Goal: Information Seeking & Learning: Learn about a topic

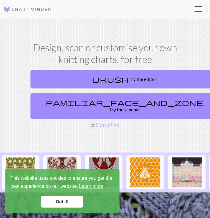
click at [63, 201] on link "Got it!" at bounding box center [62, 202] width 42 height 12
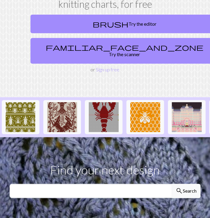
scroll to position [55, 0]
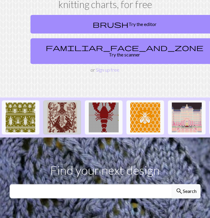
click at [66, 122] on img at bounding box center [62, 117] width 30 height 30
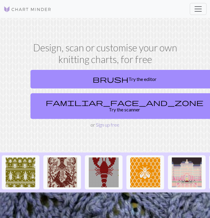
click at [109, 122] on link "Sign up free" at bounding box center [108, 125] width 24 height 6
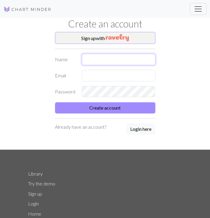
click at [113, 61] on input "text" at bounding box center [118, 59] width 73 height 11
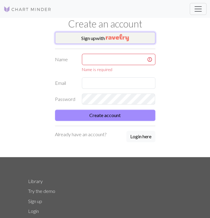
click at [113, 39] on img "button" at bounding box center [117, 37] width 23 height 7
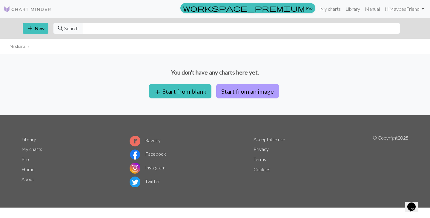
click at [210, 91] on button "Start from an image" at bounding box center [247, 91] width 63 height 14
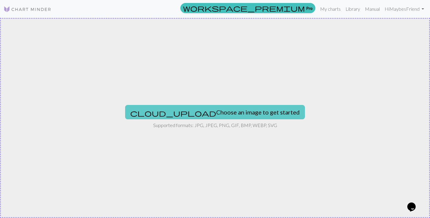
click at [197, 113] on button "cloud_upload Choose an image to get started" at bounding box center [215, 112] width 180 height 14
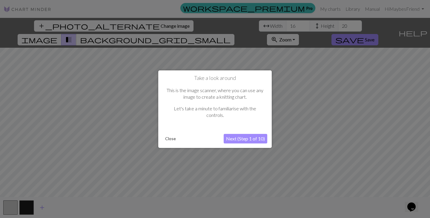
click at [210, 140] on button "Next (Step 1 of 10)" at bounding box center [246, 139] width 44 height 10
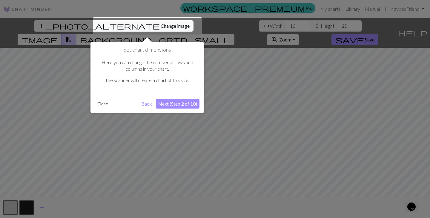
click at [191, 107] on button "Next (Step 2 of 10)" at bounding box center [178, 104] width 44 height 10
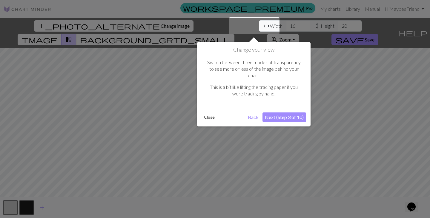
click at [210, 113] on button "Next (Step 3 of 10)" at bounding box center [284, 118] width 44 height 10
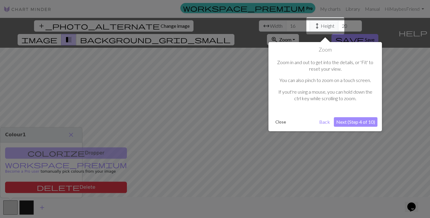
click at [210, 124] on button "Next (Step 4 of 10)" at bounding box center [356, 122] width 44 height 10
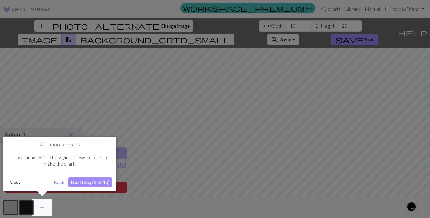
click at [93, 182] on button "Next (Step 5 of 10)" at bounding box center [90, 183] width 44 height 10
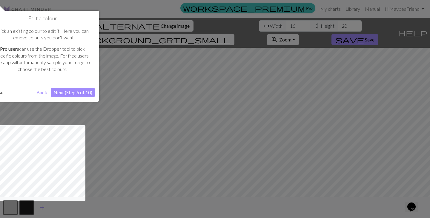
click at [86, 93] on button "Next (Step 6 of 10)" at bounding box center [73, 93] width 44 height 10
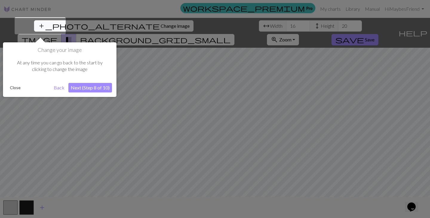
click at [87, 93] on button "Next (Step 8 of 10)" at bounding box center [90, 88] width 44 height 10
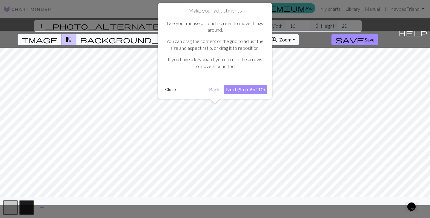
click at [210, 87] on button "Next (Step 9 of 10)" at bounding box center [246, 90] width 44 height 10
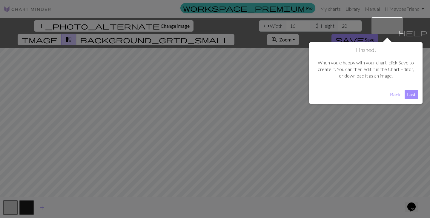
click at [210, 95] on button "Last" at bounding box center [411, 95] width 13 height 10
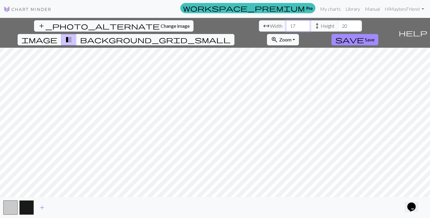
click at [210, 23] on input "17" at bounding box center [298, 25] width 24 height 11
click at [210, 23] on input "18" at bounding box center [298, 25] width 24 height 11
click at [210, 23] on input "19" at bounding box center [298, 25] width 24 height 11
click at [210, 23] on input "20" at bounding box center [298, 25] width 24 height 11
click at [210, 23] on input "21" at bounding box center [298, 25] width 24 height 11
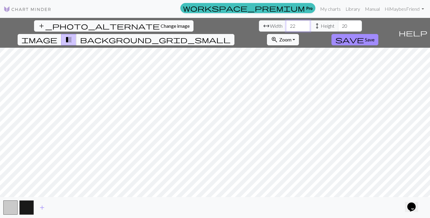
click at [210, 23] on input "22" at bounding box center [298, 25] width 24 height 11
click at [210, 23] on input "23" at bounding box center [298, 25] width 24 height 11
click at [210, 23] on input "24" at bounding box center [298, 25] width 24 height 11
click at [210, 23] on input "25" at bounding box center [298, 25] width 24 height 11
click at [210, 23] on input "26" at bounding box center [298, 25] width 24 height 11
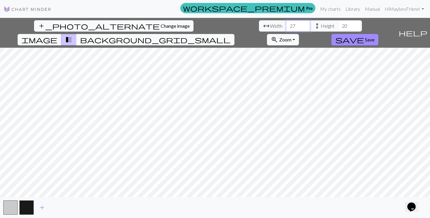
click at [210, 23] on input "27" at bounding box center [298, 25] width 24 height 11
click at [210, 23] on input "28" at bounding box center [298, 25] width 24 height 11
click at [210, 23] on input "29" at bounding box center [298, 25] width 24 height 11
click at [210, 23] on input "30" at bounding box center [298, 25] width 24 height 11
click at [210, 23] on input "31" at bounding box center [298, 25] width 24 height 11
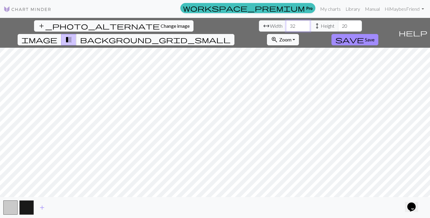
click at [210, 23] on input "32" at bounding box center [298, 25] width 24 height 11
click at [210, 23] on input "33" at bounding box center [298, 25] width 24 height 11
click at [210, 23] on input "34" at bounding box center [298, 25] width 24 height 11
click at [210, 23] on input "35" at bounding box center [298, 25] width 24 height 11
click at [210, 23] on input "36" at bounding box center [298, 25] width 24 height 11
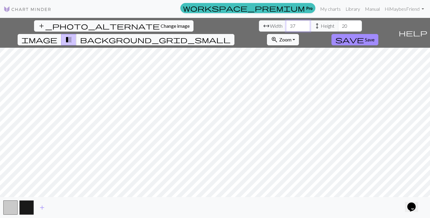
type input "37"
click at [210, 23] on input "37" at bounding box center [298, 25] width 24 height 11
click at [210, 24] on span "height" at bounding box center [316, 26] width 7 height 8
click at [210, 24] on input "21" at bounding box center [350, 25] width 24 height 11
click at [210, 24] on input "22" at bounding box center [350, 25] width 24 height 11
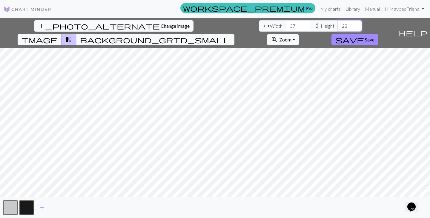
click at [210, 24] on input "23" at bounding box center [350, 25] width 24 height 11
click at [210, 24] on input "24" at bounding box center [350, 25] width 24 height 11
click at [210, 24] on input "25" at bounding box center [350, 25] width 24 height 11
click at [210, 24] on input "26" at bounding box center [350, 25] width 24 height 11
click at [210, 24] on input "27" at bounding box center [350, 25] width 24 height 11
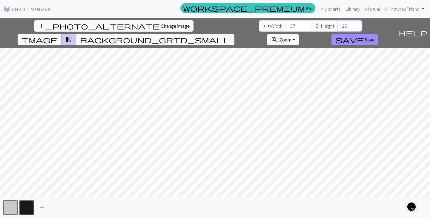
click at [210, 24] on input "28" at bounding box center [350, 25] width 24 height 11
click at [210, 24] on input "29" at bounding box center [350, 25] width 24 height 11
click at [210, 24] on input "30" at bounding box center [350, 25] width 24 height 11
click at [210, 24] on input "31" at bounding box center [350, 25] width 24 height 11
click at [210, 24] on input "32" at bounding box center [350, 25] width 24 height 11
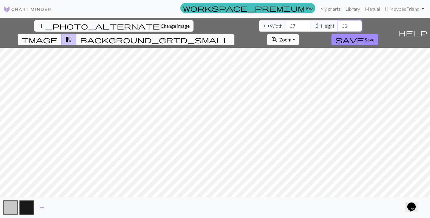
click at [210, 24] on input "33" at bounding box center [350, 25] width 24 height 11
click at [210, 24] on input "34" at bounding box center [350, 25] width 24 height 11
click at [210, 24] on input "35" at bounding box center [350, 25] width 24 height 11
click at [210, 24] on input "36" at bounding box center [350, 25] width 24 height 11
click at [210, 24] on input "37" at bounding box center [350, 25] width 24 height 11
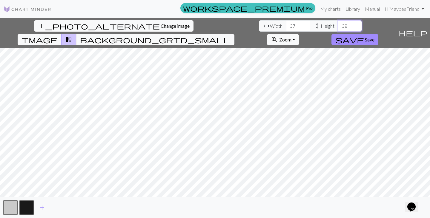
click at [210, 24] on input "38" at bounding box center [350, 25] width 24 height 11
click at [210, 24] on input "39" at bounding box center [350, 25] width 24 height 11
click at [210, 24] on input "40" at bounding box center [350, 25] width 24 height 11
click at [210, 24] on input "41" at bounding box center [350, 25] width 24 height 11
click at [210, 24] on input "42" at bounding box center [350, 25] width 24 height 11
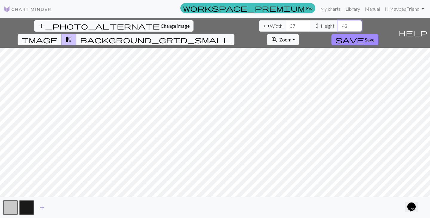
click at [210, 24] on input "43" at bounding box center [350, 25] width 24 height 11
click at [210, 24] on input "44" at bounding box center [350, 25] width 24 height 11
click at [210, 24] on input "45" at bounding box center [350, 25] width 24 height 11
click at [210, 24] on input "46" at bounding box center [350, 25] width 24 height 11
click at [210, 24] on input "47" at bounding box center [350, 25] width 24 height 11
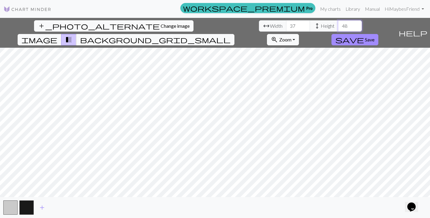
click at [210, 24] on input "48" at bounding box center [350, 25] width 24 height 11
click at [210, 24] on input "49" at bounding box center [350, 25] width 24 height 11
click at [210, 24] on input "50" at bounding box center [350, 25] width 24 height 11
click at [210, 24] on input "51" at bounding box center [350, 25] width 24 height 11
type input "52"
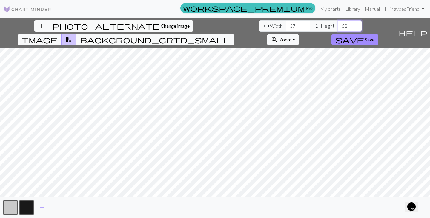
click at [210, 24] on input "52" at bounding box center [350, 25] width 24 height 11
click at [210, 24] on input "38" at bounding box center [298, 25] width 24 height 11
click at [210, 24] on input "39" at bounding box center [298, 25] width 24 height 11
click at [210, 24] on input "40" at bounding box center [298, 25] width 24 height 11
click at [210, 24] on input "41" at bounding box center [298, 25] width 24 height 11
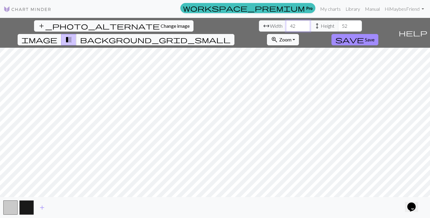
click at [210, 24] on input "42" at bounding box center [298, 25] width 24 height 11
click at [210, 24] on input "43" at bounding box center [298, 25] width 24 height 11
click at [210, 24] on input "44" at bounding box center [298, 25] width 24 height 11
click at [210, 24] on input "45" at bounding box center [298, 25] width 24 height 11
click at [210, 24] on input "46" at bounding box center [298, 25] width 24 height 11
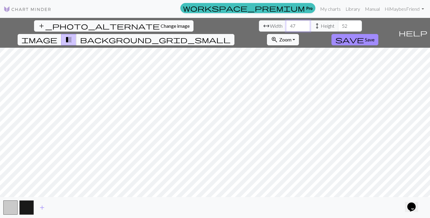
click at [210, 24] on input "47" at bounding box center [298, 25] width 24 height 11
click at [210, 24] on input "48" at bounding box center [298, 25] width 24 height 11
click at [210, 24] on input "49" at bounding box center [298, 25] width 24 height 11
click at [210, 24] on input "50" at bounding box center [298, 25] width 24 height 11
click at [210, 24] on input "51" at bounding box center [298, 25] width 24 height 11
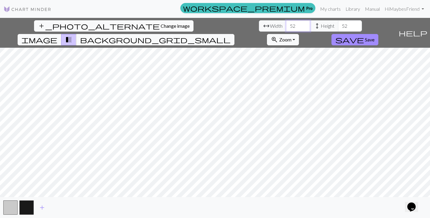
click at [210, 24] on input "52" at bounding box center [298, 25] width 24 height 11
click at [210, 24] on input "53" at bounding box center [298, 25] width 24 height 11
click at [210, 24] on input "54" at bounding box center [298, 25] width 24 height 11
click at [210, 24] on input "55" at bounding box center [298, 25] width 24 height 11
click at [210, 24] on input "56" at bounding box center [298, 25] width 24 height 11
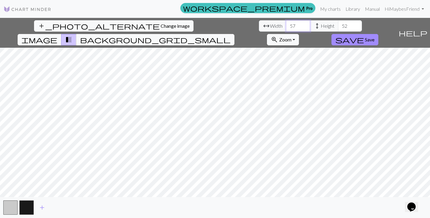
click at [210, 24] on input "57" at bounding box center [298, 25] width 24 height 11
click at [210, 24] on input "58" at bounding box center [298, 25] width 24 height 11
click at [210, 24] on input "59" at bounding box center [298, 25] width 24 height 11
click at [210, 24] on input "60" at bounding box center [298, 25] width 24 height 11
click at [210, 24] on input "61" at bounding box center [298, 25] width 24 height 11
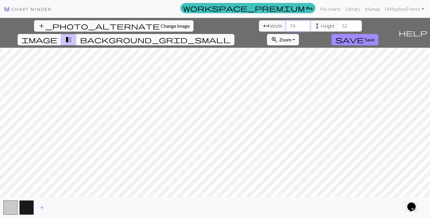
type input "74"
click at [210, 26] on input "74" at bounding box center [298, 25] width 24 height 11
click at [210, 24] on input "53" at bounding box center [350, 25] width 24 height 11
click at [210, 24] on input "54" at bounding box center [350, 25] width 24 height 11
click at [210, 24] on input "55" at bounding box center [350, 25] width 24 height 11
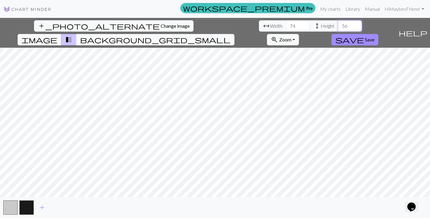
click at [210, 24] on input "56" at bounding box center [350, 25] width 24 height 11
click at [210, 24] on input "57" at bounding box center [350, 25] width 24 height 11
click at [210, 24] on input "58" at bounding box center [350, 25] width 24 height 11
click at [210, 24] on input "59" at bounding box center [350, 25] width 24 height 11
click at [210, 24] on input "60" at bounding box center [350, 25] width 24 height 11
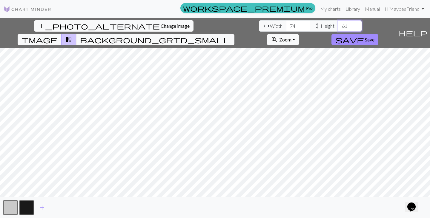
click at [210, 24] on input "61" at bounding box center [350, 25] width 24 height 11
click at [210, 24] on input "62" at bounding box center [350, 25] width 24 height 11
click at [210, 24] on input "63" at bounding box center [350, 25] width 24 height 11
click at [210, 24] on input "64" at bounding box center [350, 25] width 24 height 11
click at [210, 24] on input "65" at bounding box center [350, 25] width 24 height 11
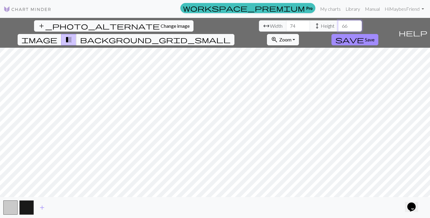
click at [210, 24] on input "66" at bounding box center [350, 25] width 24 height 11
click at [210, 24] on input "67" at bounding box center [350, 25] width 24 height 11
click at [210, 24] on input "68" at bounding box center [350, 25] width 24 height 11
click at [210, 24] on input "69" at bounding box center [350, 25] width 24 height 11
click at [210, 24] on input "70" at bounding box center [350, 25] width 24 height 11
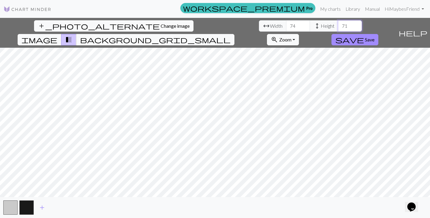
click at [210, 24] on input "71" at bounding box center [350, 25] width 24 height 11
click at [210, 24] on input "72" at bounding box center [350, 25] width 24 height 11
click at [210, 24] on input "73" at bounding box center [350, 25] width 24 height 11
click at [210, 24] on input "74" at bounding box center [350, 25] width 24 height 11
click at [210, 24] on input "75" at bounding box center [350, 25] width 24 height 11
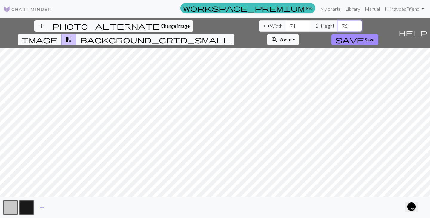
click at [210, 24] on input "76" at bounding box center [350, 25] width 24 height 11
click at [210, 24] on input "77" at bounding box center [350, 25] width 24 height 11
click at [210, 24] on input "78" at bounding box center [350, 25] width 24 height 11
click at [210, 24] on input "79" at bounding box center [350, 25] width 24 height 11
click at [210, 24] on input "80" at bounding box center [350, 25] width 24 height 11
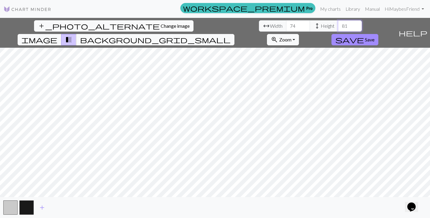
click at [210, 24] on input "81" at bounding box center [350, 25] width 24 height 11
click at [210, 24] on input "82" at bounding box center [350, 25] width 24 height 11
click at [210, 24] on input "83" at bounding box center [350, 25] width 24 height 11
click at [210, 24] on input "84" at bounding box center [350, 25] width 24 height 11
click at [210, 24] on input "85" at bounding box center [350, 25] width 24 height 11
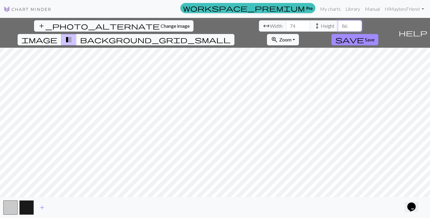
click at [210, 24] on input "86" at bounding box center [350, 25] width 24 height 11
click at [210, 24] on input "87" at bounding box center [350, 25] width 24 height 11
click at [210, 24] on input "88" at bounding box center [350, 25] width 24 height 11
click at [210, 24] on input "89" at bounding box center [350, 25] width 24 height 11
type input "90"
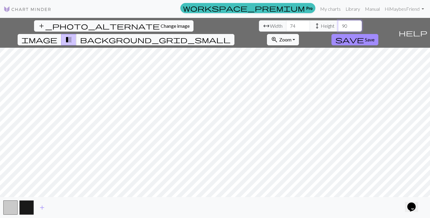
click at [210, 24] on input "90" at bounding box center [350, 25] width 24 height 11
click at [210, 36] on span "background_grid_small" at bounding box center [155, 40] width 150 height 8
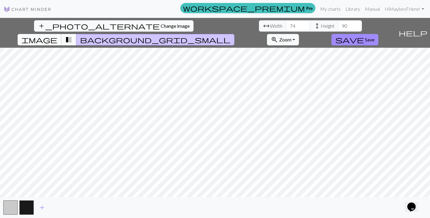
click at [57, 36] on span "image" at bounding box center [39, 40] width 36 height 8
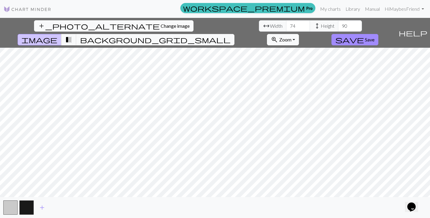
click at [210, 23] on div "add_photo_alternate Change image arrow_range Width 74 height Height 90 image tr…" at bounding box center [198, 33] width 396 height 30
click at [210, 36] on span "background_grid_small" at bounding box center [155, 40] width 150 height 8
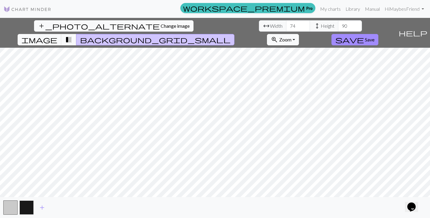
click at [26, 211] on button "button" at bounding box center [26, 208] width 14 height 14
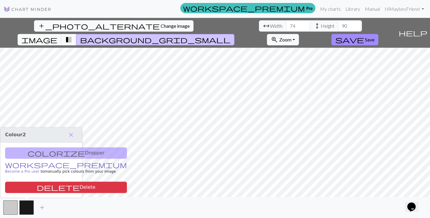
click at [29, 166] on link "workspace_premium Become a Pro user" at bounding box center [66, 168] width 122 height 10
click at [57, 36] on span "image" at bounding box center [39, 40] width 36 height 8
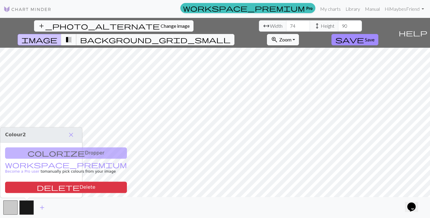
click at [72, 36] on span "transition_fade" at bounding box center [68, 40] width 7 height 8
click at [51, 19] on div "add_photo_alternate Change image arrow_range Width 74 height Height 90 image tr…" at bounding box center [198, 33] width 396 height 30
click at [42, 32] on div "add_photo_alternate Change image arrow_range Width 74 height Height 90 image tr…" at bounding box center [198, 33] width 396 height 30
click at [42, 29] on button "add_photo_alternate Change image" at bounding box center [113, 25] width 159 height 11
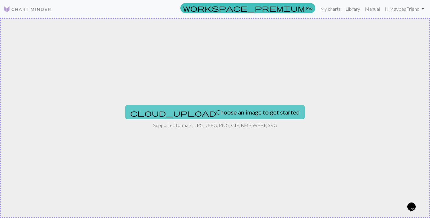
click at [208, 112] on button "cloud_upload Choose an image to get started" at bounding box center [215, 112] width 180 height 14
type input "C:\fakepath\b0ea72529ae68464406f934e49ce01d6.jpg"
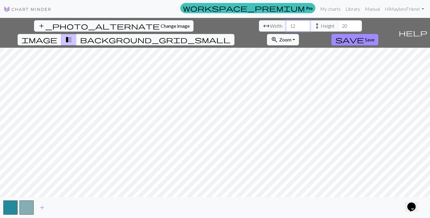
click at [210, 24] on input "12" at bounding box center [298, 25] width 24 height 11
click at [210, 24] on input "13" at bounding box center [298, 25] width 24 height 11
click at [210, 24] on input "14" at bounding box center [298, 25] width 24 height 11
click at [210, 24] on input "15" at bounding box center [298, 25] width 24 height 11
click at [210, 24] on input "16" at bounding box center [298, 25] width 24 height 11
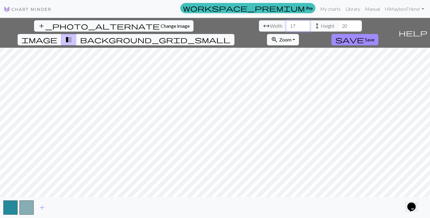
click at [210, 24] on input "17" at bounding box center [298, 25] width 24 height 11
click at [210, 24] on input "18" at bounding box center [298, 25] width 24 height 11
click at [210, 24] on input "19" at bounding box center [298, 25] width 24 height 11
click at [210, 24] on input "20" at bounding box center [298, 25] width 24 height 11
click at [210, 24] on input "21" at bounding box center [298, 25] width 24 height 11
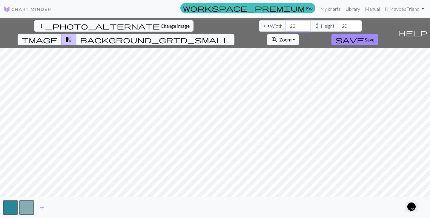
click at [210, 24] on input "22" at bounding box center [298, 25] width 24 height 11
click at [210, 24] on input "23" at bounding box center [298, 25] width 24 height 11
click at [210, 24] on input "24" at bounding box center [298, 25] width 24 height 11
click at [210, 24] on input "25" at bounding box center [298, 25] width 24 height 11
click at [210, 24] on input "26" at bounding box center [298, 25] width 24 height 11
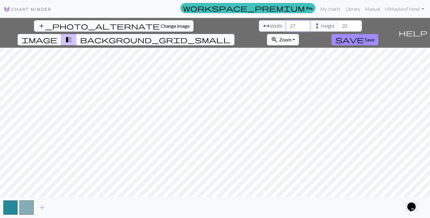
click at [210, 24] on input "27" at bounding box center [298, 25] width 24 height 11
click at [210, 24] on input "28" at bounding box center [298, 25] width 24 height 11
click at [210, 24] on input "29" at bounding box center [298, 25] width 24 height 11
click at [210, 24] on input "30" at bounding box center [298, 25] width 24 height 11
click at [210, 24] on input "31" at bounding box center [298, 25] width 24 height 11
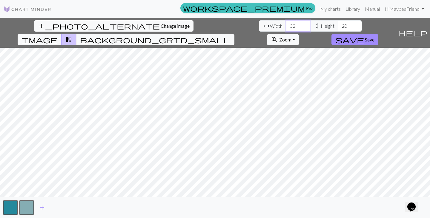
click at [210, 24] on input "32" at bounding box center [298, 25] width 24 height 11
click at [210, 24] on input "33" at bounding box center [298, 25] width 24 height 11
click at [210, 24] on input "34" at bounding box center [298, 25] width 24 height 11
click at [210, 24] on input "35" at bounding box center [298, 25] width 24 height 11
click at [210, 24] on input "36" at bounding box center [298, 25] width 24 height 11
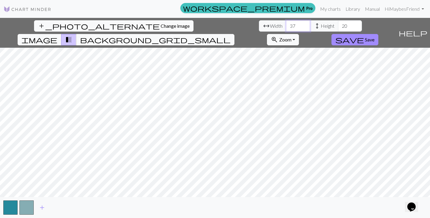
click at [210, 24] on input "37" at bounding box center [298, 25] width 24 height 11
click at [210, 24] on input "38" at bounding box center [298, 25] width 24 height 11
click at [210, 24] on input "39" at bounding box center [298, 25] width 24 height 11
click at [210, 24] on input "40" at bounding box center [298, 25] width 24 height 11
click at [210, 24] on input "41" at bounding box center [298, 25] width 24 height 11
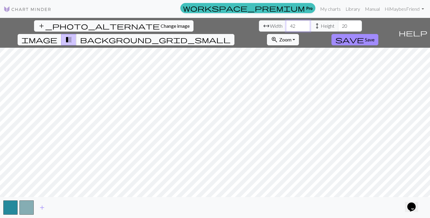
click at [210, 24] on input "42" at bounding box center [298, 25] width 24 height 11
click at [210, 24] on input "43" at bounding box center [298, 25] width 24 height 11
click at [210, 24] on input "44" at bounding box center [298, 25] width 24 height 11
click at [210, 24] on input "45" at bounding box center [298, 25] width 24 height 11
click at [210, 24] on input "46" at bounding box center [298, 25] width 24 height 11
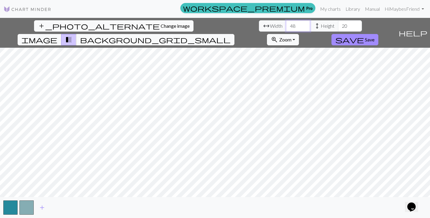
click at [210, 24] on input "48" at bounding box center [298, 25] width 24 height 11
click at [210, 24] on input "49" at bounding box center [298, 25] width 24 height 11
click at [210, 24] on input "50" at bounding box center [298, 25] width 24 height 11
click at [210, 24] on input "51" at bounding box center [298, 25] width 24 height 11
click at [210, 24] on input "52" at bounding box center [298, 25] width 24 height 11
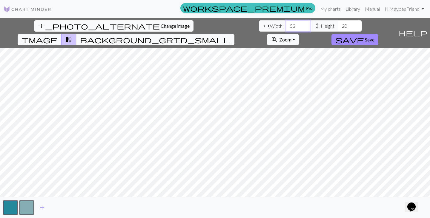
click at [210, 24] on input "53" at bounding box center [298, 25] width 24 height 11
click at [210, 24] on input "54" at bounding box center [298, 25] width 24 height 11
click at [210, 24] on input "55" at bounding box center [298, 25] width 24 height 11
click at [210, 24] on input "56" at bounding box center [298, 25] width 24 height 11
click at [210, 24] on input "57" at bounding box center [298, 25] width 24 height 11
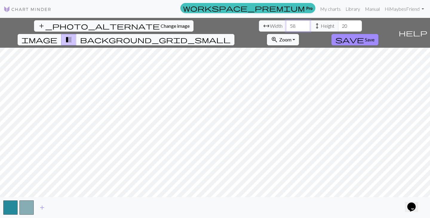
click at [210, 24] on input "58" at bounding box center [298, 25] width 24 height 11
click at [210, 24] on input "59" at bounding box center [298, 25] width 24 height 11
type input "60"
click at [210, 24] on input "60" at bounding box center [298, 25] width 24 height 11
click at [210, 24] on input "20" at bounding box center [350, 25] width 24 height 11
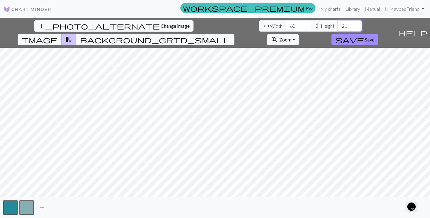
click at [210, 24] on input "21" at bounding box center [350, 25] width 24 height 11
click at [210, 24] on input "22" at bounding box center [350, 25] width 24 height 11
click at [210, 24] on input "23" at bounding box center [350, 25] width 24 height 11
click at [210, 24] on input "24" at bounding box center [350, 25] width 24 height 11
click at [210, 24] on input "25" at bounding box center [350, 25] width 24 height 11
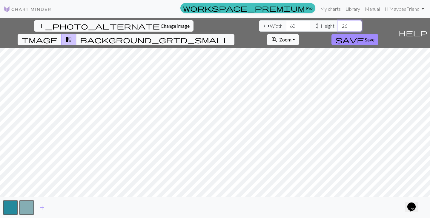
click at [210, 24] on input "26" at bounding box center [350, 25] width 24 height 11
click at [210, 24] on input "27" at bounding box center [350, 25] width 24 height 11
click at [210, 24] on input "28" at bounding box center [350, 25] width 24 height 11
click at [210, 24] on input "29" at bounding box center [350, 25] width 24 height 11
click at [210, 24] on input "30" at bounding box center [350, 25] width 24 height 11
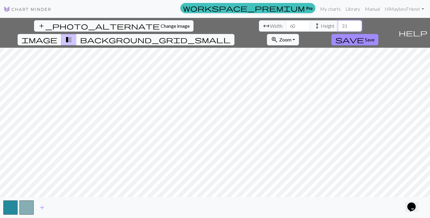
click at [210, 24] on input "31" at bounding box center [350, 25] width 24 height 11
click at [210, 24] on input "32" at bounding box center [350, 25] width 24 height 11
click at [210, 24] on input "33" at bounding box center [350, 25] width 24 height 11
click at [210, 24] on input "34" at bounding box center [350, 25] width 24 height 11
click at [210, 24] on input "35" at bounding box center [350, 25] width 24 height 11
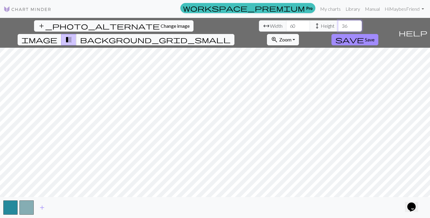
click at [210, 24] on input "36" at bounding box center [350, 25] width 24 height 11
click at [210, 24] on input "37" at bounding box center [350, 25] width 24 height 11
click at [210, 24] on input "38" at bounding box center [350, 25] width 24 height 11
click at [210, 24] on input "39" at bounding box center [350, 25] width 24 height 11
click at [210, 24] on input "40" at bounding box center [350, 25] width 24 height 11
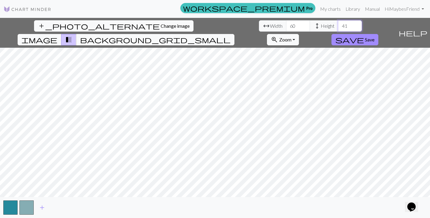
click at [210, 24] on input "41" at bounding box center [350, 25] width 24 height 11
click at [210, 24] on input "42" at bounding box center [350, 25] width 24 height 11
click at [210, 24] on input "43" at bounding box center [350, 25] width 24 height 11
click at [210, 24] on input "44" at bounding box center [350, 25] width 24 height 11
click at [210, 24] on input "45" at bounding box center [350, 25] width 24 height 11
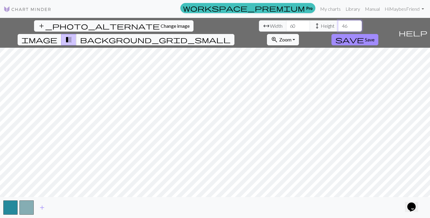
click at [210, 24] on input "46" at bounding box center [350, 25] width 24 height 11
click at [210, 24] on input "47" at bounding box center [350, 25] width 24 height 11
click at [210, 24] on input "48" at bounding box center [350, 25] width 24 height 11
click at [210, 24] on input "49" at bounding box center [350, 25] width 24 height 11
click at [210, 24] on input "50" at bounding box center [350, 25] width 24 height 11
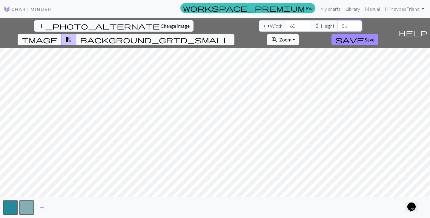
click at [210, 24] on input "51" at bounding box center [350, 25] width 24 height 11
click at [210, 24] on input "52" at bounding box center [350, 25] width 24 height 11
click at [210, 24] on input "53" at bounding box center [350, 25] width 24 height 11
click at [210, 24] on input "54" at bounding box center [350, 25] width 24 height 11
click at [210, 24] on input "55" at bounding box center [350, 25] width 24 height 11
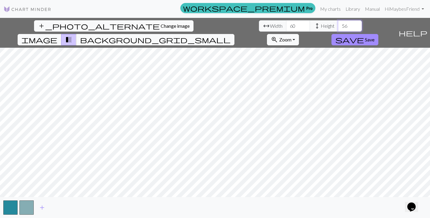
click at [210, 24] on input "56" at bounding box center [350, 25] width 24 height 11
click at [210, 24] on input "57" at bounding box center [350, 25] width 24 height 11
click at [210, 24] on input "58" at bounding box center [350, 25] width 24 height 11
click at [210, 24] on input "59" at bounding box center [350, 25] width 24 height 11
click at [210, 24] on input "60" at bounding box center [350, 25] width 24 height 11
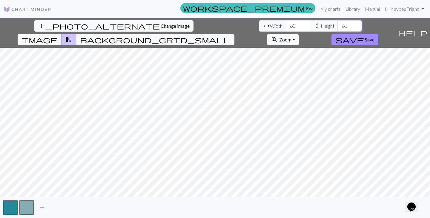
click at [210, 24] on input "61" at bounding box center [350, 25] width 24 height 11
click at [210, 24] on input "62" at bounding box center [350, 25] width 24 height 11
type input "63"
click at [210, 24] on input "63" at bounding box center [350, 25] width 24 height 11
click at [210, 24] on input "61" at bounding box center [298, 25] width 24 height 11
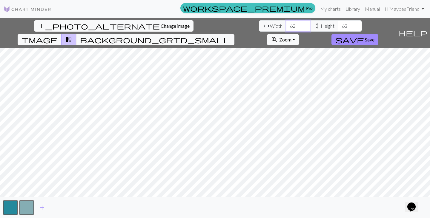
click at [210, 24] on input "62" at bounding box center [298, 25] width 24 height 11
click at [210, 24] on input "63" at bounding box center [298, 25] width 24 height 11
click at [210, 24] on input "64" at bounding box center [298, 25] width 24 height 11
click at [210, 24] on input "65" at bounding box center [298, 25] width 24 height 11
click at [210, 24] on input "66" at bounding box center [298, 25] width 24 height 11
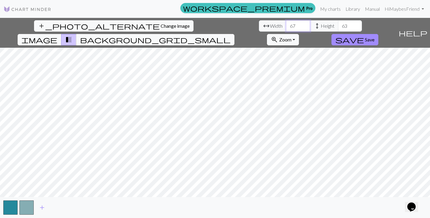
click at [210, 24] on input "67" at bounding box center [298, 25] width 24 height 11
click at [210, 24] on input "68" at bounding box center [298, 25] width 24 height 11
click at [210, 24] on input "69" at bounding box center [298, 25] width 24 height 11
click at [210, 24] on input "70" at bounding box center [298, 25] width 24 height 11
click at [210, 24] on input "71" at bounding box center [298, 25] width 24 height 11
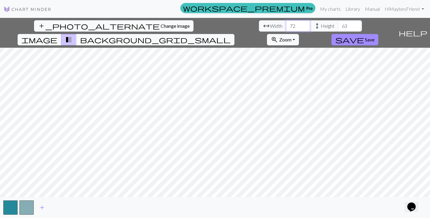
click at [210, 24] on input "72" at bounding box center [298, 25] width 24 height 11
click at [210, 24] on input "73" at bounding box center [298, 25] width 24 height 11
click at [210, 24] on input "74" at bounding box center [298, 25] width 24 height 11
click at [210, 24] on input "75" at bounding box center [298, 25] width 24 height 11
click at [210, 24] on input "76" at bounding box center [298, 25] width 24 height 11
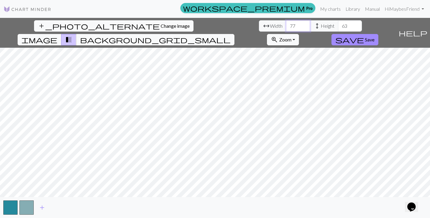
click at [210, 24] on input "77" at bounding box center [298, 25] width 24 height 11
click at [210, 24] on input "78" at bounding box center [298, 25] width 24 height 11
type input "79"
click at [210, 24] on input "79" at bounding box center [298, 25] width 24 height 11
click at [41, 211] on span "add" at bounding box center [42, 208] width 7 height 8
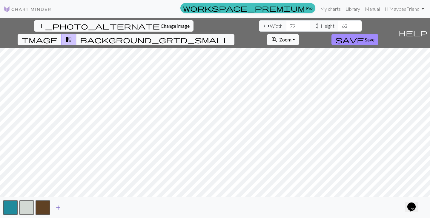
click at [56, 210] on span "add" at bounding box center [58, 208] width 7 height 8
click at [77, 209] on span "add" at bounding box center [74, 208] width 7 height 8
click at [90, 209] on span "add" at bounding box center [90, 208] width 7 height 8
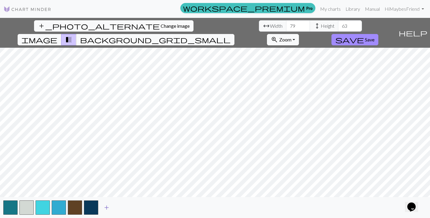
click at [106, 209] on span "add" at bounding box center [106, 208] width 7 height 8
click at [123, 209] on span "add" at bounding box center [122, 208] width 7 height 8
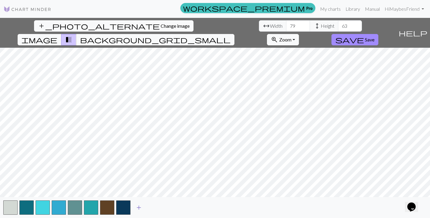
click at [141, 210] on span "add" at bounding box center [138, 208] width 7 height 8
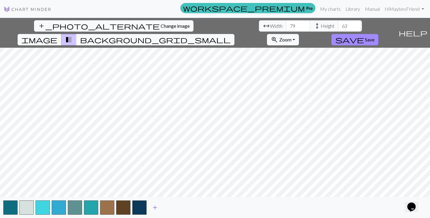
click at [158, 208] on span "add" at bounding box center [154, 208] width 7 height 8
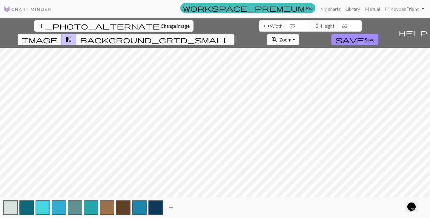
click at [173, 208] on span "add" at bounding box center [170, 208] width 7 height 8
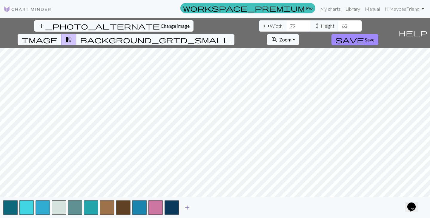
click at [189, 208] on span "add" at bounding box center [187, 208] width 7 height 8
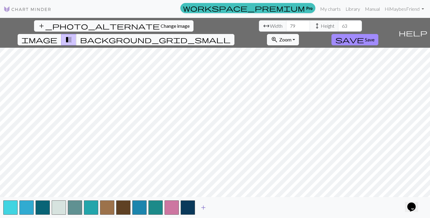
click at [198, 208] on button "add" at bounding box center [203, 207] width 15 height 11
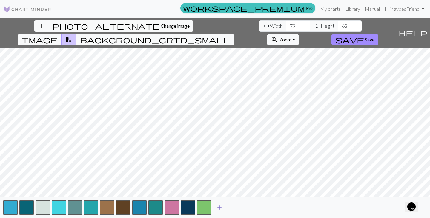
click at [210, 210] on span "add" at bounding box center [219, 208] width 7 height 8
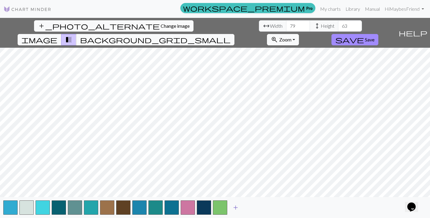
click at [210, 210] on span "add" at bounding box center [235, 208] width 7 height 8
click at [210, 209] on span "add" at bounding box center [251, 208] width 7 height 8
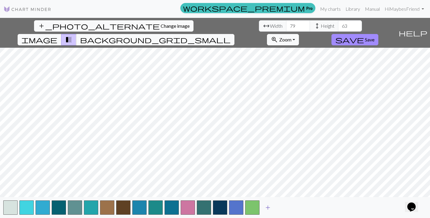
click at [210, 208] on span "add" at bounding box center [267, 208] width 7 height 8
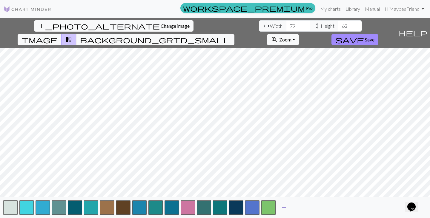
click at [210, 210] on button "add" at bounding box center [283, 207] width 15 height 11
click at [57, 36] on span "image" at bounding box center [39, 40] width 36 height 8
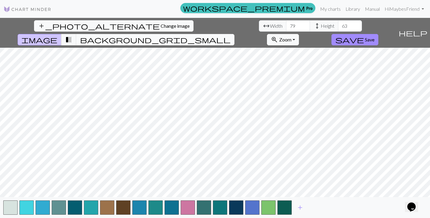
click at [210, 36] on span "background_grid_small" at bounding box center [155, 40] width 150 height 8
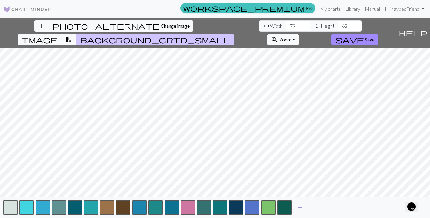
click at [210, 209] on span "add" at bounding box center [299, 208] width 7 height 8
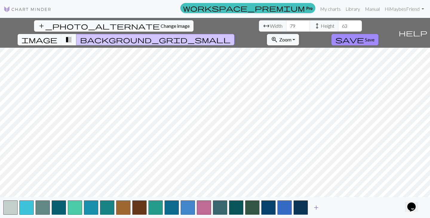
click at [210, 208] on span "add" at bounding box center [316, 208] width 7 height 8
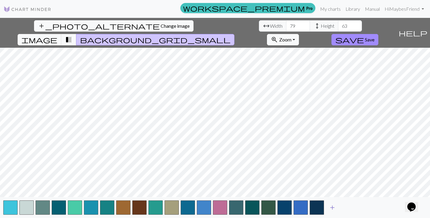
click at [210, 209] on span "add" at bounding box center [332, 208] width 7 height 8
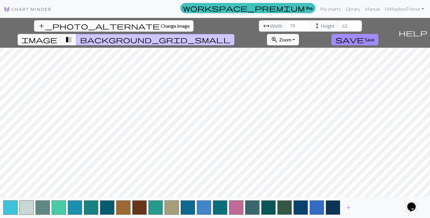
click at [48, 30] on button "add_photo_alternate Change image" at bounding box center [113, 25] width 159 height 11
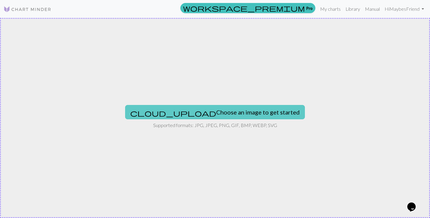
click at [187, 111] on button "cloud_upload Choose an image to get started" at bounding box center [215, 112] width 180 height 14
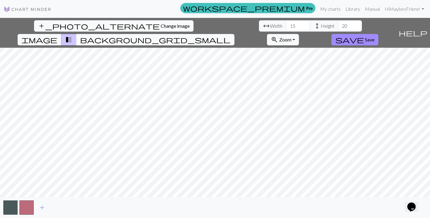
click at [210, 200] on div "add_photo_alternate Change image arrow_range Width 15 height Height 20 image tr…" at bounding box center [215, 118] width 430 height 200
click at [210, 24] on input "16" at bounding box center [298, 25] width 24 height 11
click at [210, 24] on input "17" at bounding box center [298, 25] width 24 height 11
click at [210, 24] on input "18" at bounding box center [298, 25] width 24 height 11
click at [210, 24] on input "19" at bounding box center [298, 25] width 24 height 11
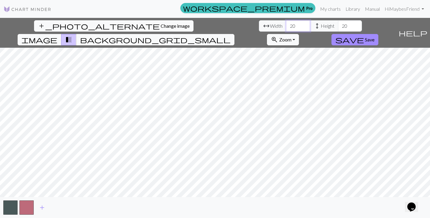
click at [210, 24] on input "20" at bounding box center [298, 25] width 24 height 11
click at [210, 24] on input "21" at bounding box center [298, 25] width 24 height 11
click at [210, 24] on input "22" at bounding box center [298, 25] width 24 height 11
click at [210, 24] on input "23" at bounding box center [298, 25] width 24 height 11
click at [210, 24] on input "24" at bounding box center [298, 25] width 24 height 11
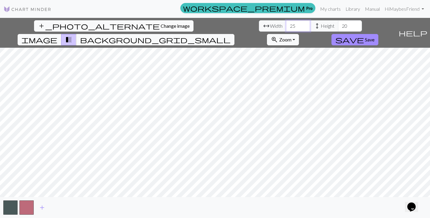
click at [210, 24] on input "25" at bounding box center [298, 25] width 24 height 11
click at [210, 24] on input "26" at bounding box center [298, 25] width 24 height 11
click at [210, 24] on input "27" at bounding box center [298, 25] width 24 height 11
drag, startPoint x: 135, startPoint y: 26, endPoint x: 101, endPoint y: 20, distance: 34.5
click at [210, 20] on div "arrow_range Width 27 height Height 20" at bounding box center [310, 25] width 103 height 11
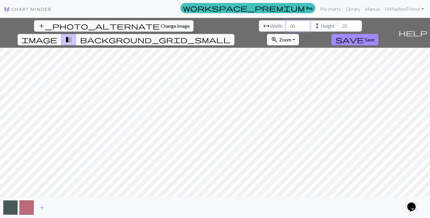
type input "60"
drag, startPoint x: 187, startPoint y: 23, endPoint x: 148, endPoint y: 18, distance: 38.8
click at [148, 18] on div "add_photo_alternate Change image arrow_range Width 60 height Height 20 image tr…" at bounding box center [198, 33] width 396 height 30
type input "4"
type input "45"
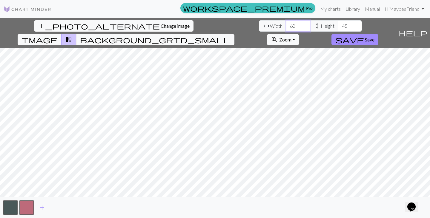
click at [210, 24] on input "61" at bounding box center [298, 25] width 24 height 11
click at [210, 24] on input "62" at bounding box center [298, 25] width 24 height 11
click at [210, 24] on input "63" at bounding box center [298, 25] width 24 height 11
click at [210, 24] on input "64" at bounding box center [298, 25] width 24 height 11
click at [210, 24] on input "65" at bounding box center [298, 25] width 24 height 11
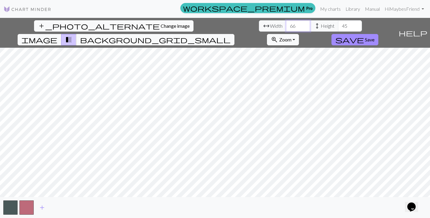
type input "66"
click at [210, 24] on input "66" at bounding box center [298, 25] width 24 height 11
click at [210, 22] on input "46" at bounding box center [350, 25] width 24 height 11
click at [210, 22] on input "47" at bounding box center [350, 25] width 24 height 11
click at [210, 22] on input "48" at bounding box center [350, 25] width 24 height 11
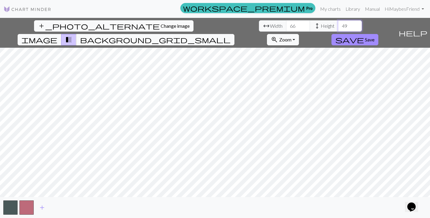
click at [210, 22] on input "49" at bounding box center [350, 25] width 24 height 11
click at [40, 210] on span "add" at bounding box center [42, 208] width 7 height 8
click at [40, 210] on button "button" at bounding box center [43, 208] width 14 height 14
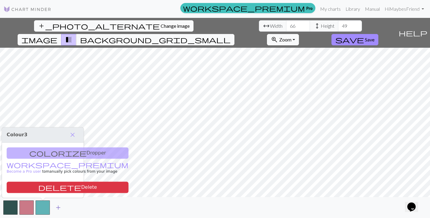
click at [56, 208] on span "add" at bounding box center [58, 208] width 7 height 8
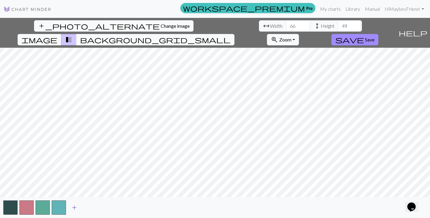
click at [77, 209] on span "add" at bounding box center [74, 208] width 7 height 8
click at [89, 209] on span "add" at bounding box center [90, 208] width 7 height 8
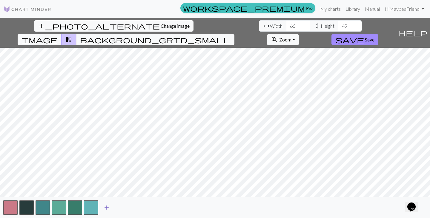
click at [107, 208] on span "add" at bounding box center [106, 208] width 7 height 8
click at [124, 208] on span "add" at bounding box center [122, 208] width 7 height 8
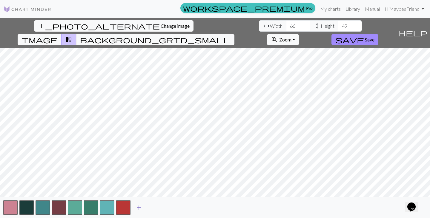
click at [138, 208] on span "add" at bounding box center [138, 208] width 7 height 8
click at [153, 209] on span "add" at bounding box center [154, 208] width 7 height 8
click at [170, 210] on span "add" at bounding box center [170, 208] width 7 height 8
click at [190, 210] on span "add" at bounding box center [187, 208] width 7 height 8
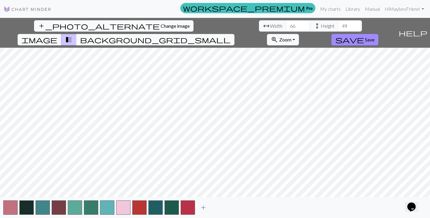
click at [205, 210] on span "add" at bounding box center [203, 208] width 7 height 8
click at [210, 209] on span "add" at bounding box center [219, 208] width 7 height 8
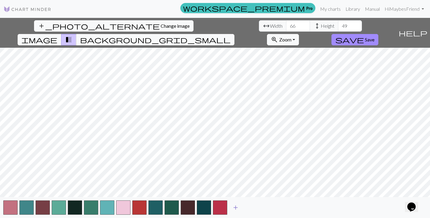
click at [210, 210] on span "add" at bounding box center [235, 208] width 7 height 8
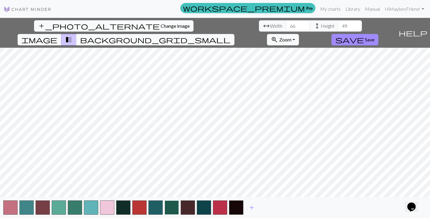
click at [176, 210] on button "button" at bounding box center [172, 208] width 14 height 14
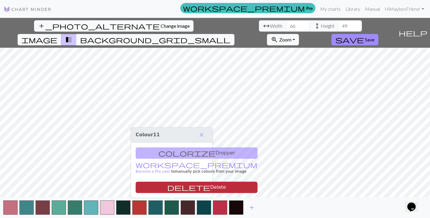
click at [171, 187] on button "delete Delete" at bounding box center [197, 187] width 122 height 11
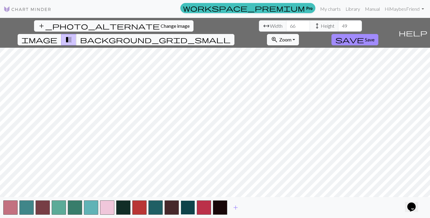
click at [190, 208] on button "button" at bounding box center [188, 208] width 14 height 14
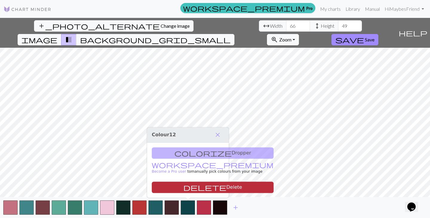
click at [186, 187] on button "delete Delete" at bounding box center [213, 187] width 122 height 11
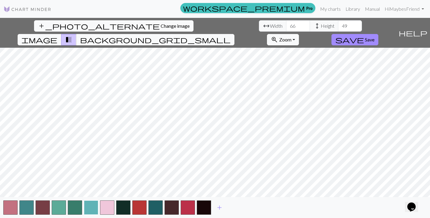
click at [94, 210] on button "button" at bounding box center [91, 208] width 14 height 14
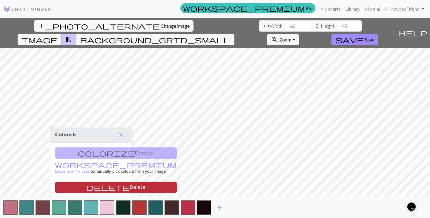
click at [91, 188] on button "delete Delete" at bounding box center [116, 187] width 122 height 11
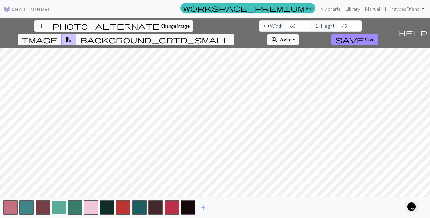
click at [56, 210] on button "button" at bounding box center [59, 208] width 14 height 14
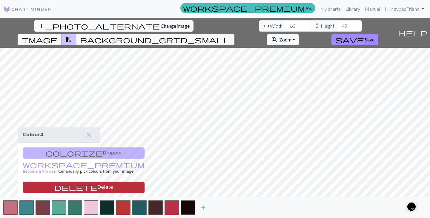
click at [67, 187] on button "delete Delete" at bounding box center [84, 187] width 122 height 11
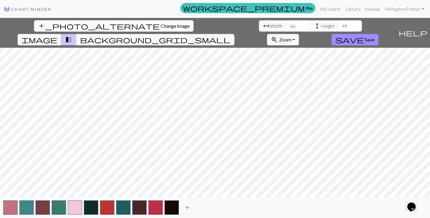
click at [187, 209] on span "add" at bounding box center [187, 208] width 7 height 8
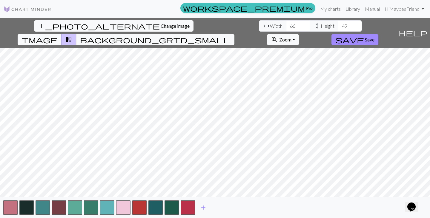
click at [57, 36] on span "image" at bounding box center [39, 40] width 36 height 8
click at [210, 36] on span "background_grid_small" at bounding box center [155, 40] width 150 height 8
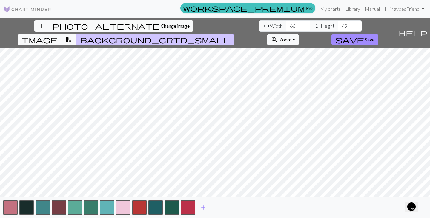
click at [210, 24] on span "height" at bounding box center [316, 26] width 7 height 8
click at [210, 26] on input "49" at bounding box center [350, 25] width 24 height 11
type input "55"
click at [210, 24] on input "55" at bounding box center [350, 25] width 24 height 11
click at [210, 24] on input "67" at bounding box center [298, 25] width 24 height 11
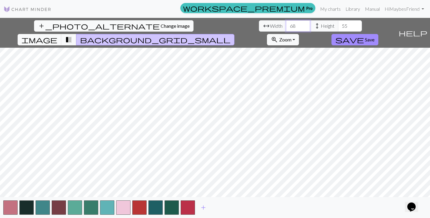
click at [210, 24] on input "68" at bounding box center [298, 25] width 24 height 11
click at [210, 24] on input "69" at bounding box center [298, 25] width 24 height 11
click at [210, 24] on input "70" at bounding box center [298, 25] width 24 height 11
click at [210, 24] on input "71" at bounding box center [298, 25] width 24 height 11
click at [210, 24] on input "72" at bounding box center [298, 25] width 24 height 11
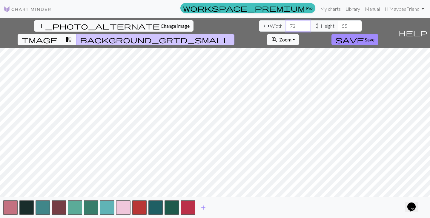
click at [210, 24] on input "73" at bounding box center [298, 25] width 24 height 11
click at [210, 24] on input "74" at bounding box center [298, 25] width 24 height 11
click at [210, 24] on input "75" at bounding box center [298, 25] width 24 height 11
click at [210, 24] on input "76" at bounding box center [298, 25] width 24 height 11
click at [210, 24] on input "77" at bounding box center [298, 25] width 24 height 11
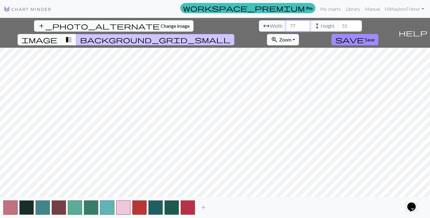
click at [210, 24] on input "78" at bounding box center [298, 25] width 24 height 11
click at [210, 24] on input "79" at bounding box center [298, 25] width 24 height 11
click at [210, 24] on input "80" at bounding box center [298, 25] width 24 height 11
click at [210, 24] on input "81" at bounding box center [298, 25] width 24 height 11
click at [210, 24] on input "82" at bounding box center [298, 25] width 24 height 11
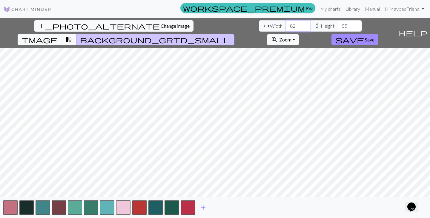
click at [210, 24] on input "83" at bounding box center [298, 25] width 24 height 11
click at [210, 24] on input "84" at bounding box center [298, 25] width 24 height 11
click at [210, 24] on input "85" at bounding box center [298, 25] width 24 height 11
click at [210, 24] on input "86" at bounding box center [298, 25] width 24 height 11
click at [210, 24] on input "87" at bounding box center [298, 25] width 24 height 11
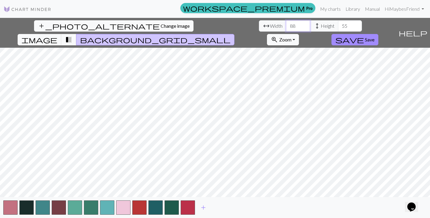
click at [210, 24] on input "88" at bounding box center [298, 25] width 24 height 11
click at [210, 24] on input "89" at bounding box center [298, 25] width 24 height 11
click at [210, 24] on input "90" at bounding box center [298, 25] width 24 height 11
click at [210, 24] on input "91" at bounding box center [298, 25] width 24 height 11
click at [210, 24] on input "92" at bounding box center [298, 25] width 24 height 11
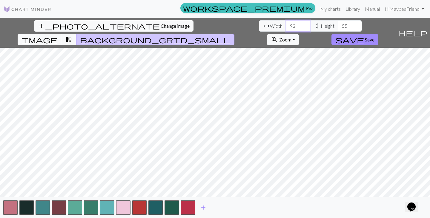
click at [210, 24] on input "93" at bounding box center [298, 25] width 24 height 11
type input "94"
click at [210, 24] on input "94" at bounding box center [298, 25] width 24 height 11
click at [210, 24] on input "56" at bounding box center [350, 25] width 24 height 11
click at [210, 24] on input "57" at bounding box center [350, 25] width 24 height 11
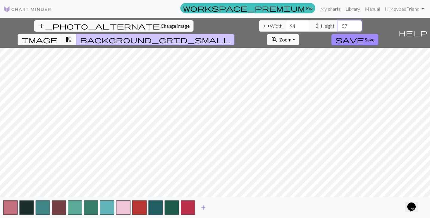
click at [210, 24] on input "58" at bounding box center [350, 25] width 24 height 11
click at [210, 24] on input "59" at bounding box center [350, 25] width 24 height 11
click at [210, 24] on input "60" at bounding box center [350, 25] width 24 height 11
type input "61"
click at [210, 24] on input "61" at bounding box center [350, 25] width 24 height 11
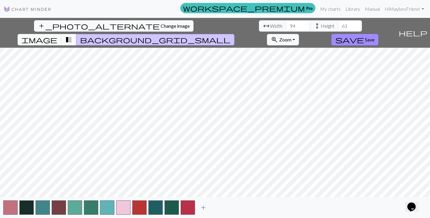
click at [202, 210] on span "add" at bounding box center [203, 208] width 7 height 8
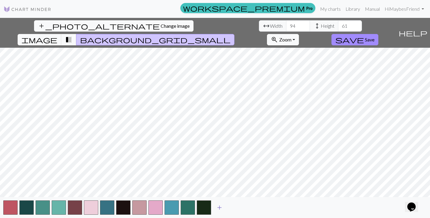
click at [210, 209] on button "add" at bounding box center [219, 207] width 15 height 11
click at [210, 210] on span "add" at bounding box center [235, 208] width 7 height 8
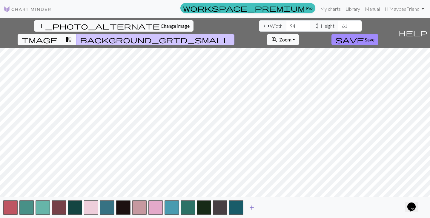
click at [210, 208] on button "add" at bounding box center [251, 207] width 15 height 11
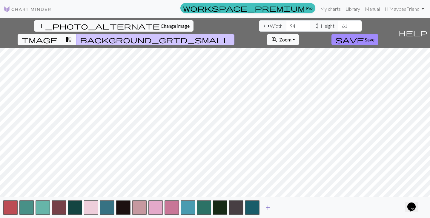
click at [210, 208] on span "add" at bounding box center [267, 208] width 7 height 8
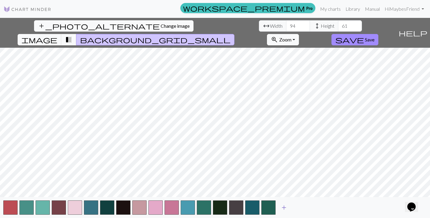
click at [210, 208] on button "add" at bounding box center [283, 207] width 15 height 11
click at [210, 210] on span "add" at bounding box center [299, 208] width 7 height 8
click at [39, 5] on link at bounding box center [28, 9] width 48 height 11
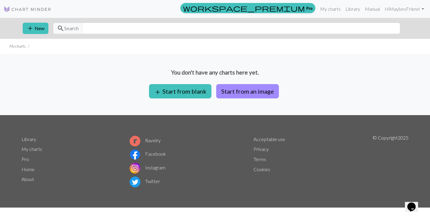
click at [194, 34] on div "add New search Search" at bounding box center [215, 28] width 394 height 21
click at [187, 30] on input "text" at bounding box center [241, 28] width 318 height 11
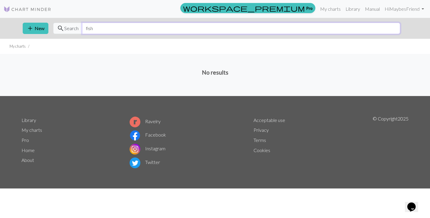
click at [103, 32] on input "fish" at bounding box center [241, 28] width 318 height 11
type input "f"
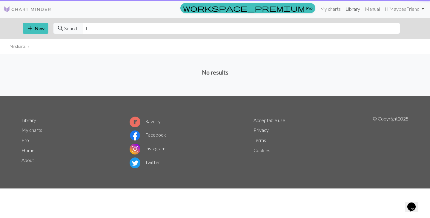
click at [210, 10] on link "Library" at bounding box center [352, 9] width 19 height 12
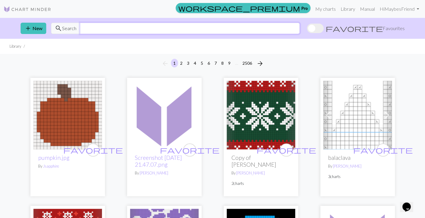
click at [210, 32] on input "text" at bounding box center [190, 28] width 220 height 11
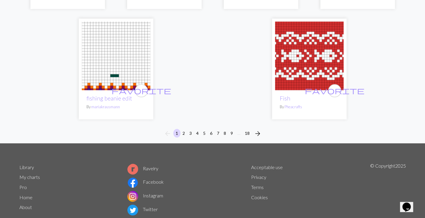
scroll to position [1610, 0]
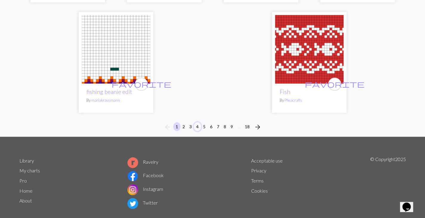
click at [198, 122] on button "4" at bounding box center [197, 126] width 7 height 9
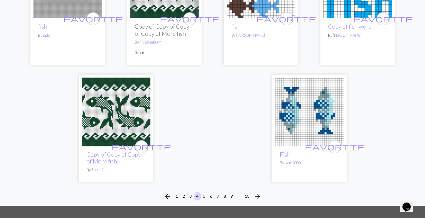
scroll to position [1518, 0]
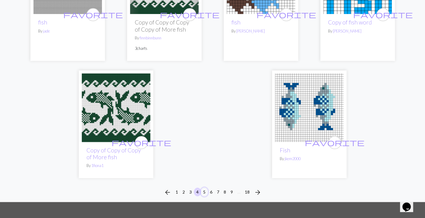
click at [205, 188] on button "5" at bounding box center [204, 192] width 7 height 9
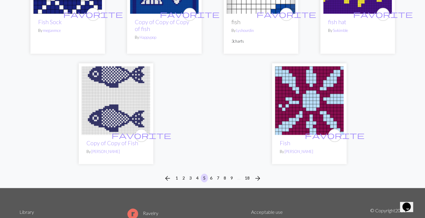
scroll to position [1586, 0]
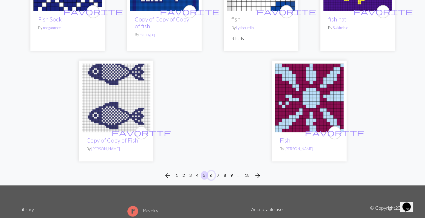
click at [210, 171] on button "6" at bounding box center [211, 175] width 7 height 9
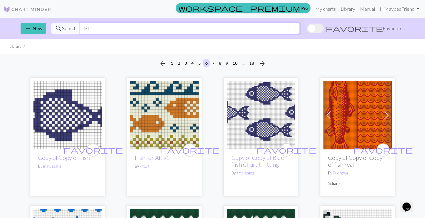
click at [186, 28] on input "fish" at bounding box center [190, 28] width 220 height 11
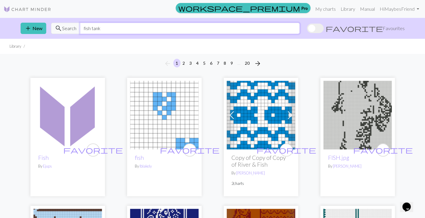
click at [119, 26] on input "fish tank" at bounding box center [190, 28] width 220 height 11
type input "birds"
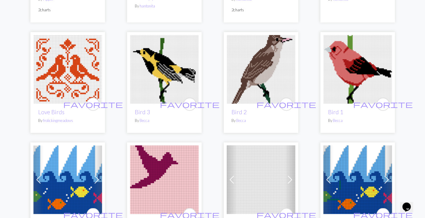
scroll to position [555, 0]
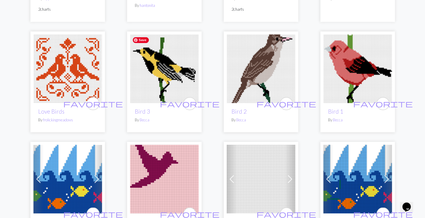
click at [177, 80] on img at bounding box center [164, 68] width 69 height 69
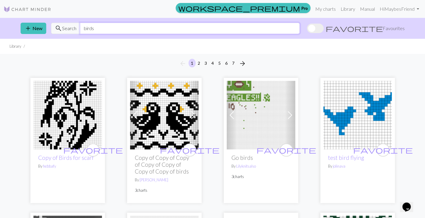
click at [102, 30] on input "birds" at bounding box center [190, 28] width 220 height 11
type input "magpie"
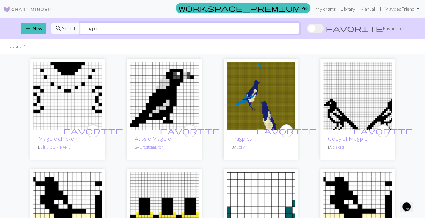
click at [132, 25] on input "magpie" at bounding box center [190, 28] width 220 height 11
